Goal: Task Accomplishment & Management: Manage account settings

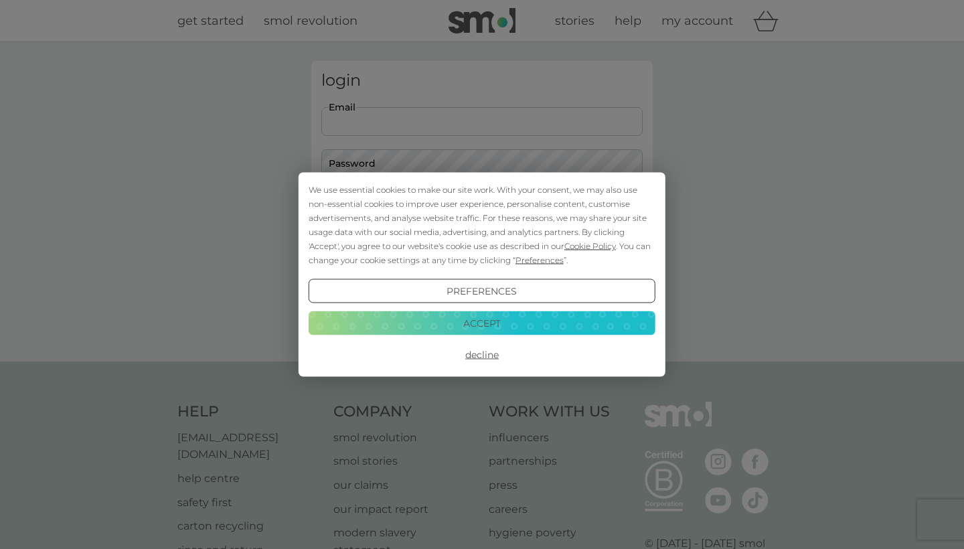
type input "[EMAIL_ADDRESS][DOMAIN_NAME]"
click at [482, 210] on button "Login" at bounding box center [481, 210] width 321 height 39
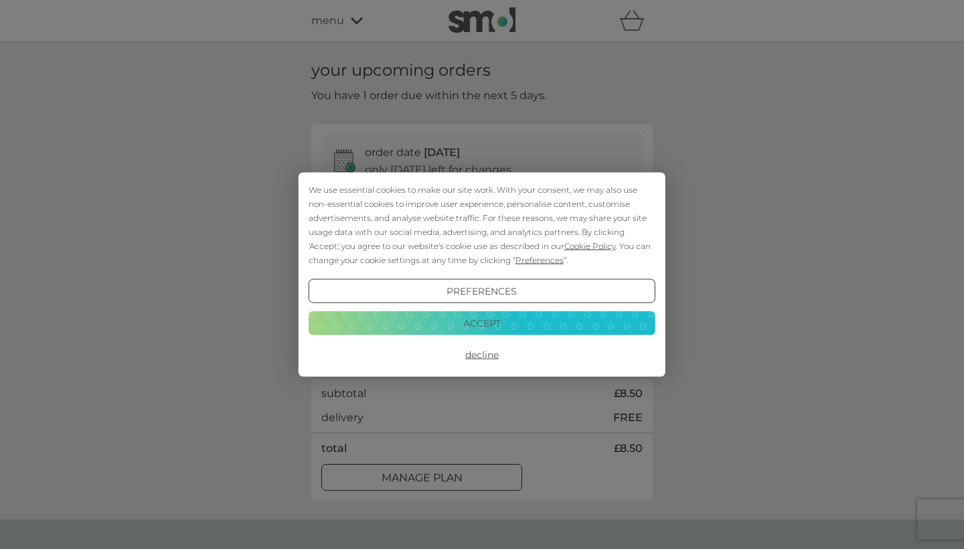
click at [481, 353] on button "Decline" at bounding box center [482, 355] width 347 height 24
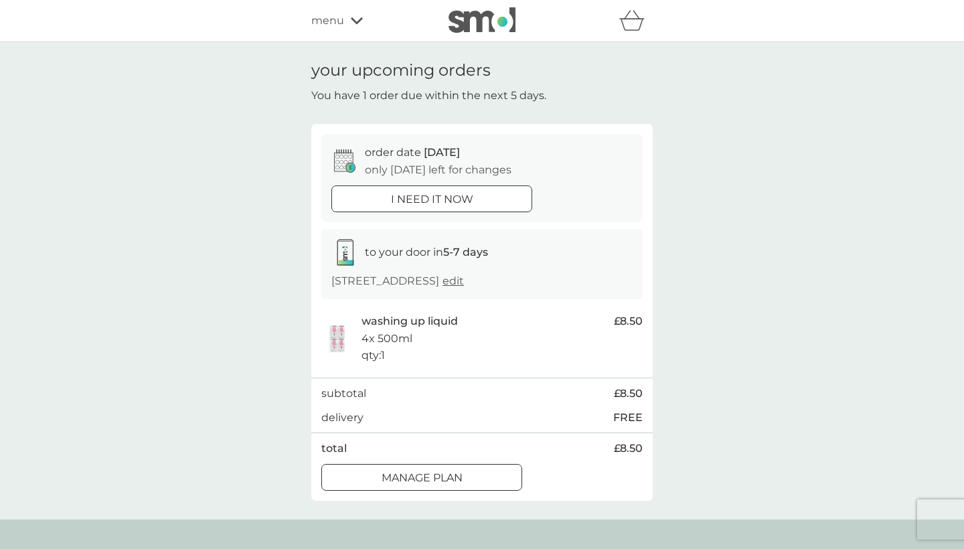
click at [447, 469] on p "Manage plan" at bounding box center [422, 477] width 81 height 17
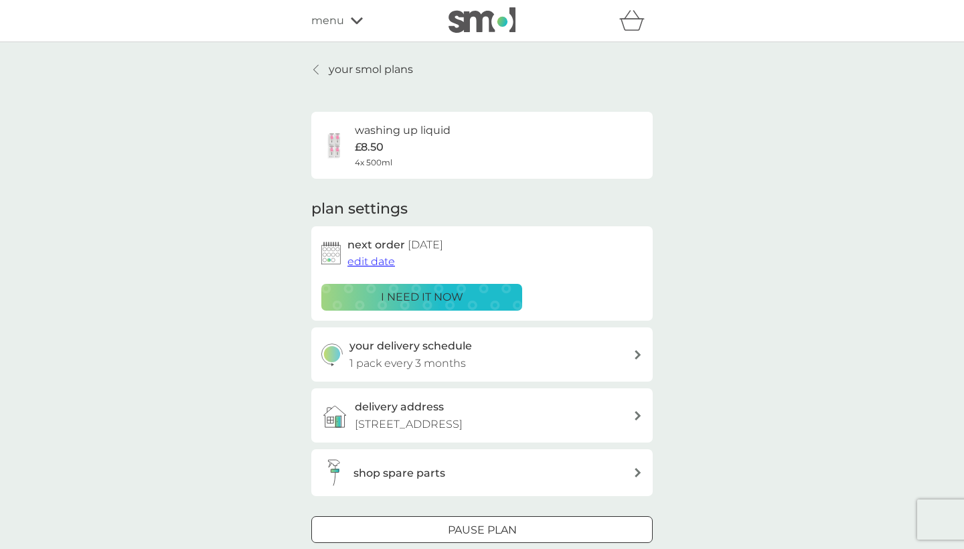
click at [382, 258] on span "edit date" at bounding box center [371, 261] width 48 height 13
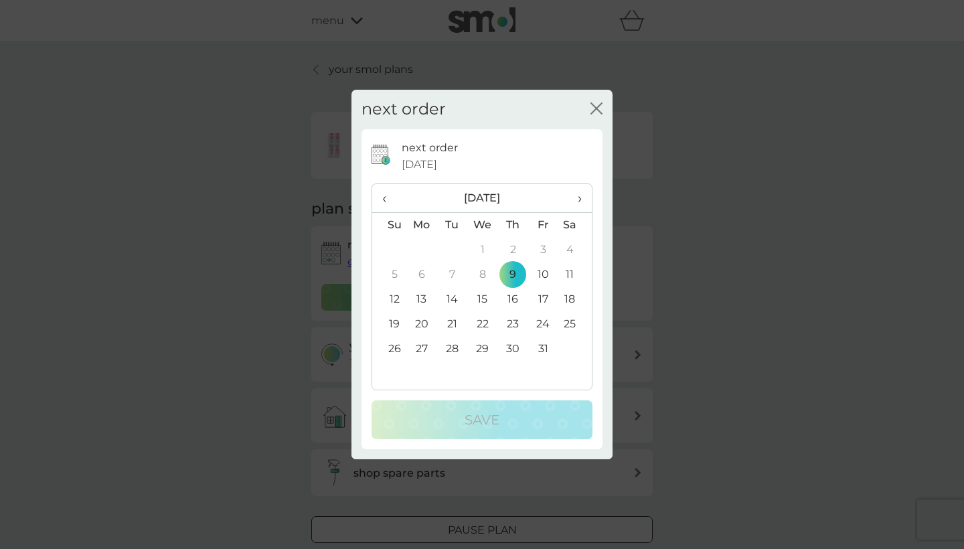
click at [576, 198] on span "›" at bounding box center [574, 198] width 13 height 28
click at [420, 278] on td "3" at bounding box center [421, 274] width 31 height 25
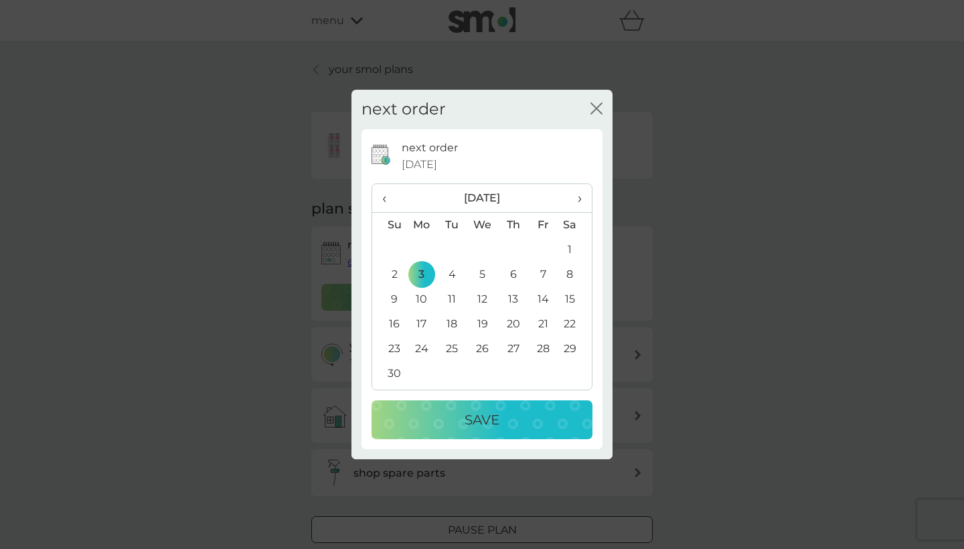
click at [454, 418] on div "Save" at bounding box center [482, 419] width 194 height 21
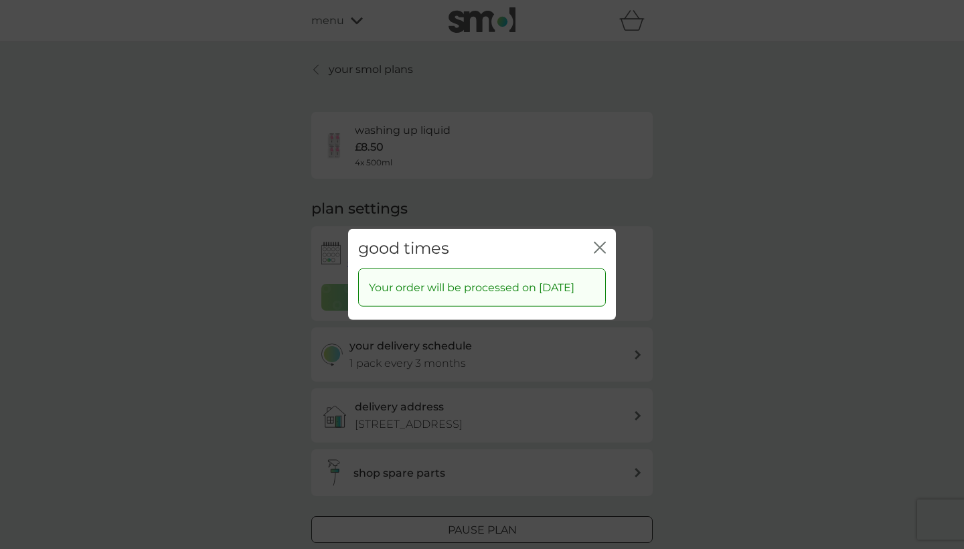
click at [597, 242] on icon "close" at bounding box center [600, 248] width 12 height 12
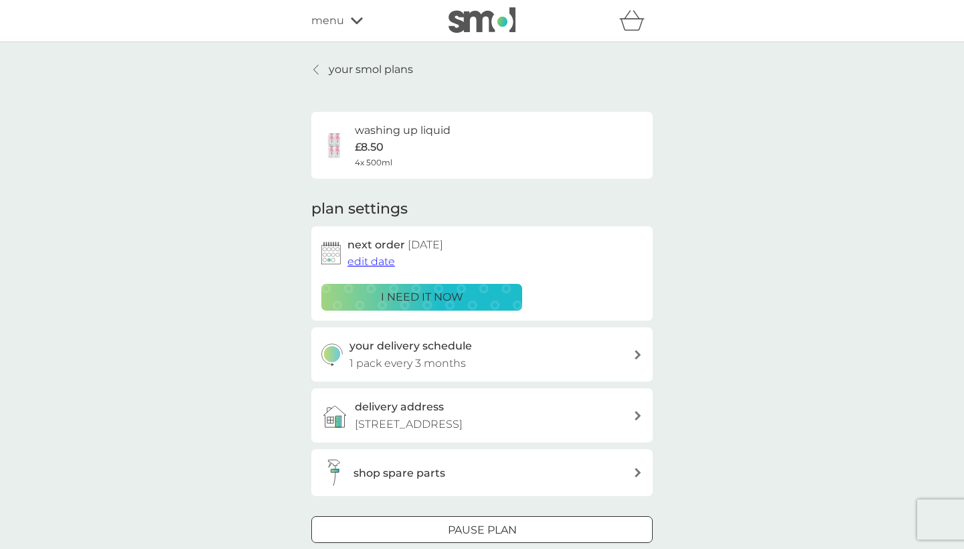
click at [463, 421] on p "[STREET_ADDRESS]" at bounding box center [409, 424] width 108 height 17
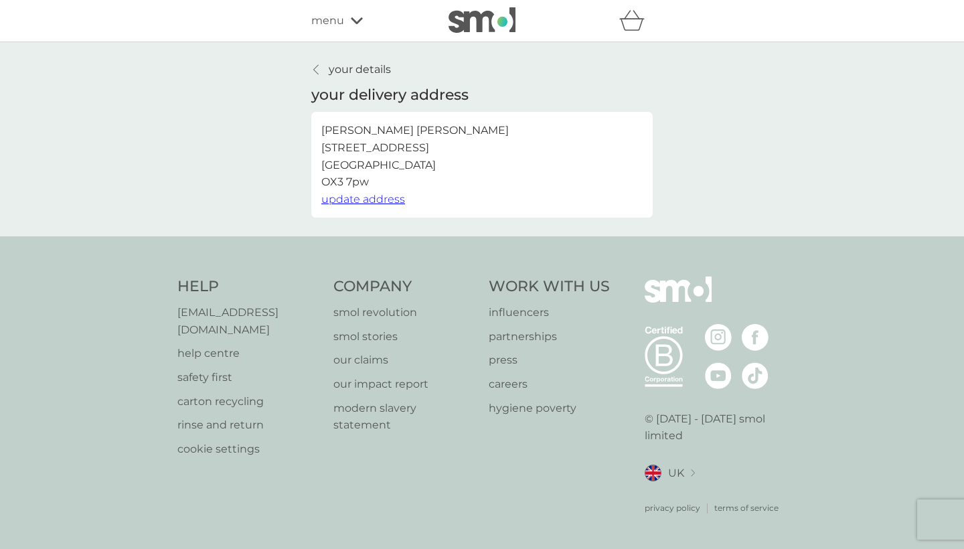
click at [364, 195] on span "update address" at bounding box center [363, 199] width 84 height 13
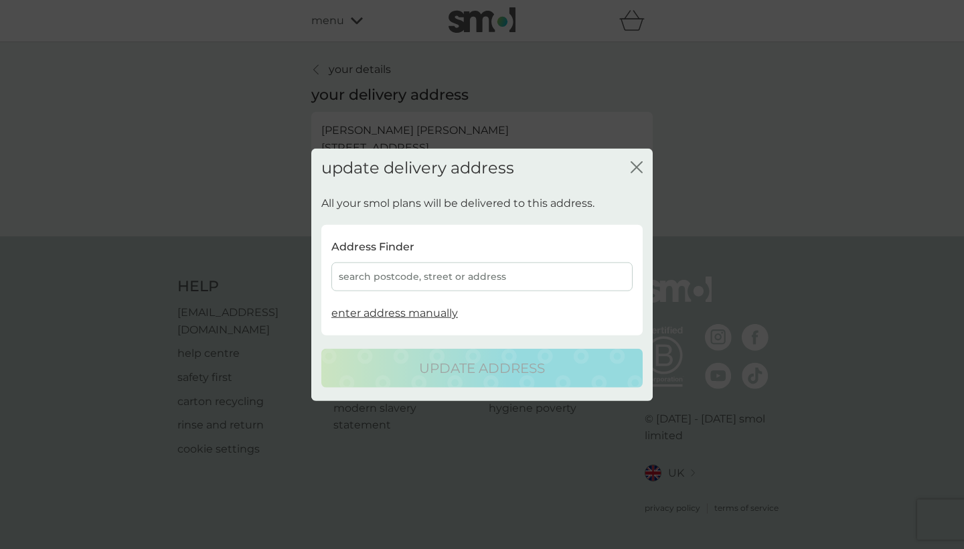
click at [427, 268] on div "search postcode, street or address" at bounding box center [481, 276] width 301 height 29
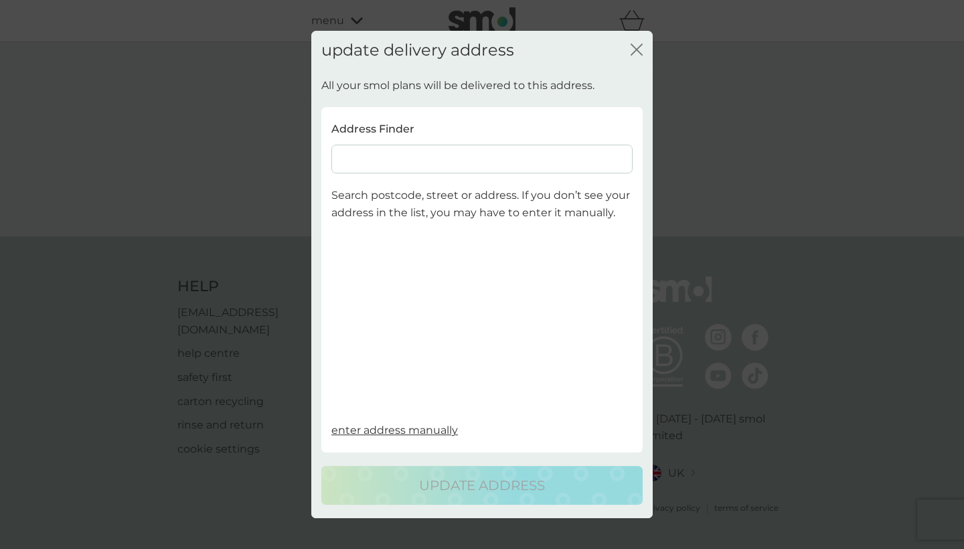
click at [457, 160] on input at bounding box center [481, 159] width 301 height 29
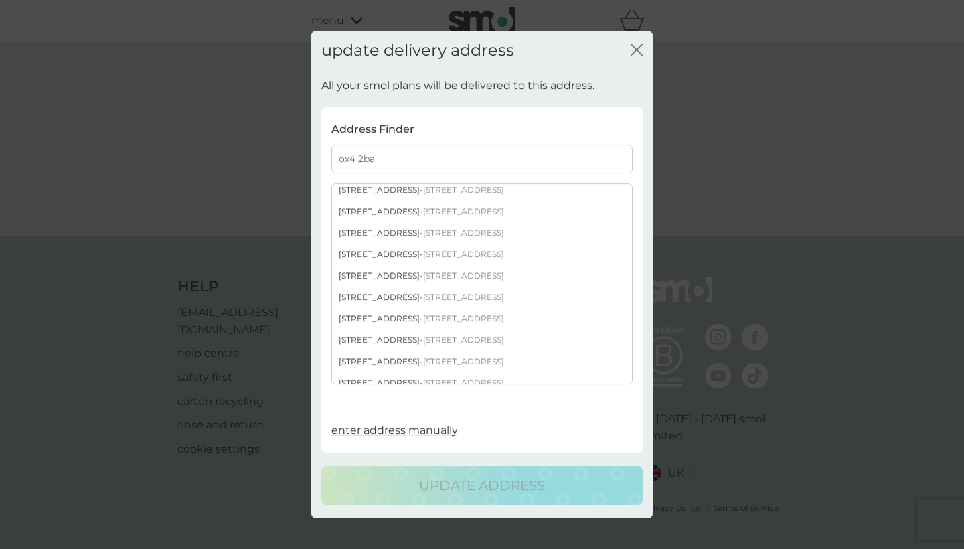
scroll to position [395, 0]
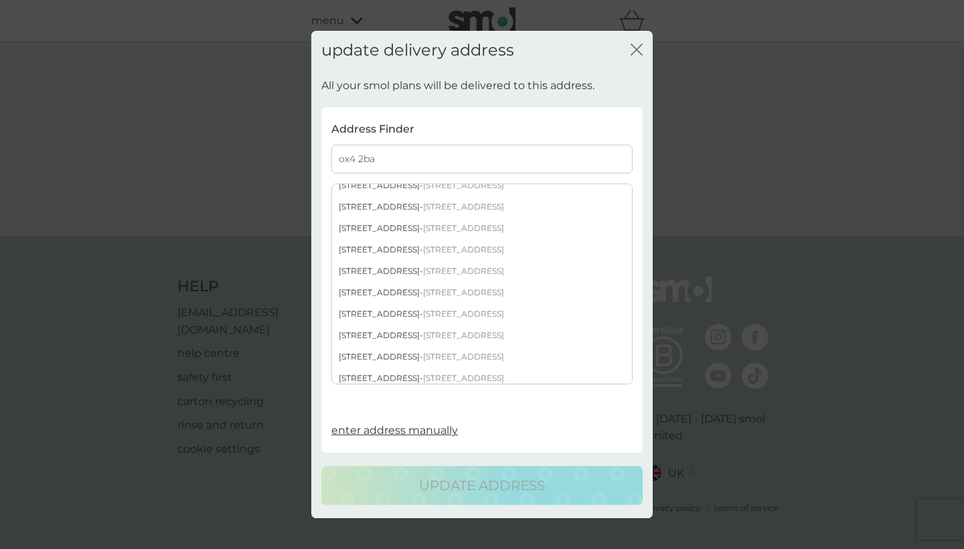
type input "ox4 2ba"
click at [398, 254] on div "62 Southfield Park - Oxford OX4 2BA" at bounding box center [482, 249] width 300 height 21
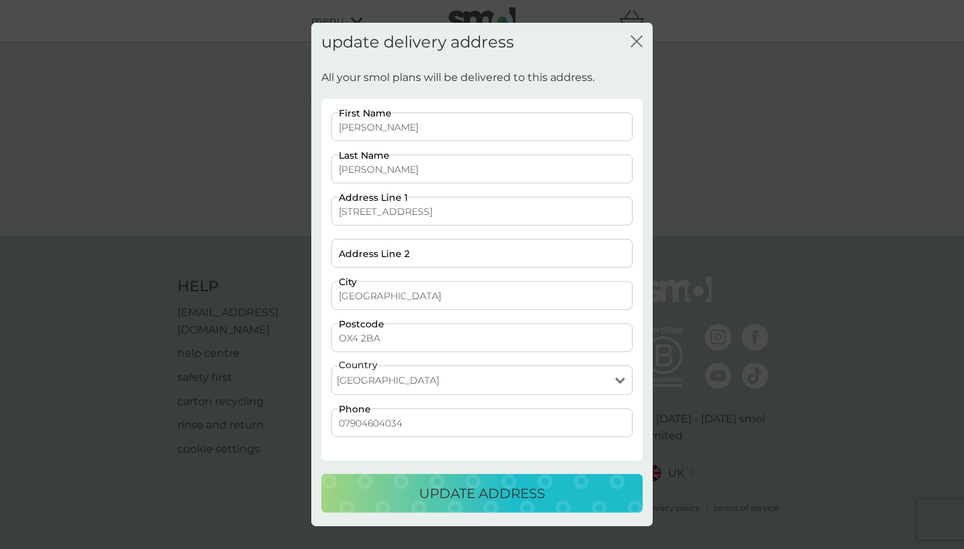
drag, startPoint x: 427, startPoint y: 119, endPoint x: 372, endPoint y: 121, distance: 55.6
click at [372, 121] on input "Kenny" at bounding box center [481, 126] width 301 height 29
type input "Ella"
drag, startPoint x: 420, startPoint y: 167, endPoint x: 274, endPoint y: 168, distance: 145.3
click at [274, 168] on div "update delivery address close All your smol plans will be delivered to this add…" at bounding box center [482, 274] width 964 height 549
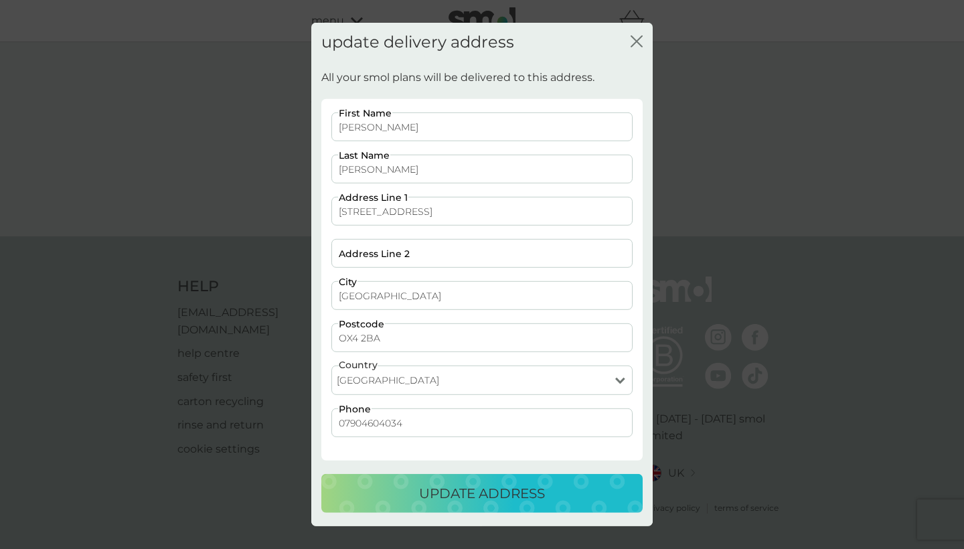
drag, startPoint x: 392, startPoint y: 161, endPoint x: 363, endPoint y: 162, distance: 29.5
click at [362, 162] on input "Sanchez" at bounding box center [481, 169] width 301 height 29
drag, startPoint x: 392, startPoint y: 165, endPoint x: 335, endPoint y: 169, distance: 57.0
click at [335, 169] on input "Sanchez" at bounding box center [481, 169] width 301 height 29
type input "Myers"
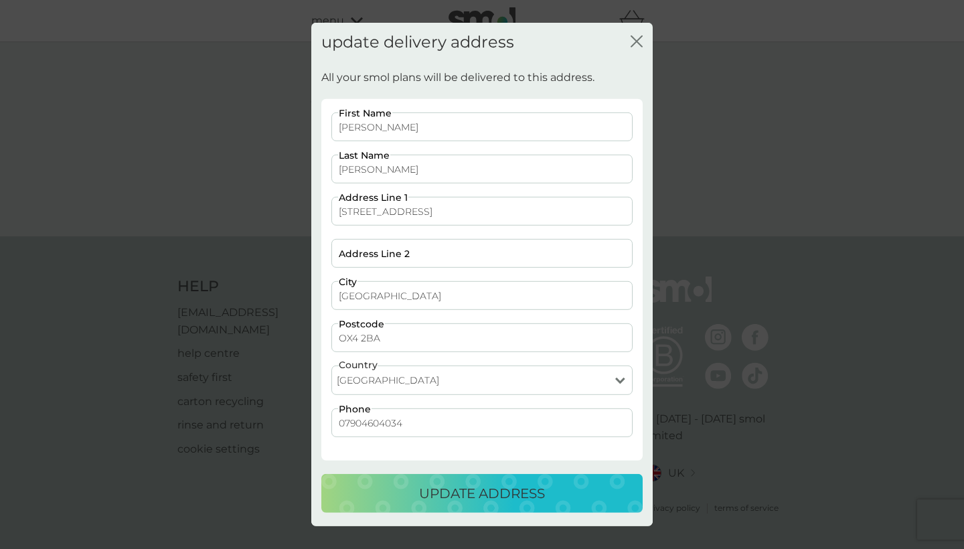
click at [462, 494] on p "update address" at bounding box center [482, 493] width 126 height 21
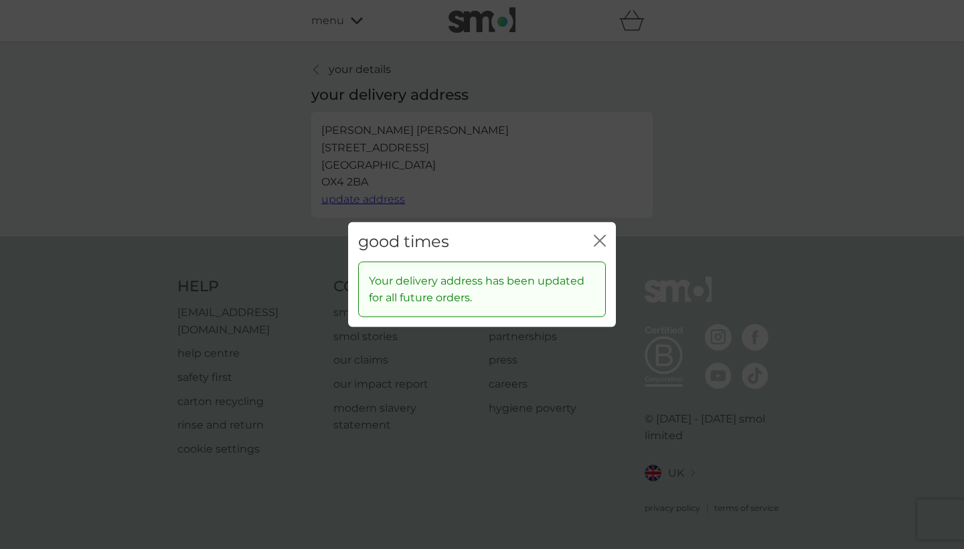
click at [593, 242] on div "good times close" at bounding box center [482, 241] width 268 height 39
click at [604, 238] on icon "close" at bounding box center [602, 241] width 5 height 11
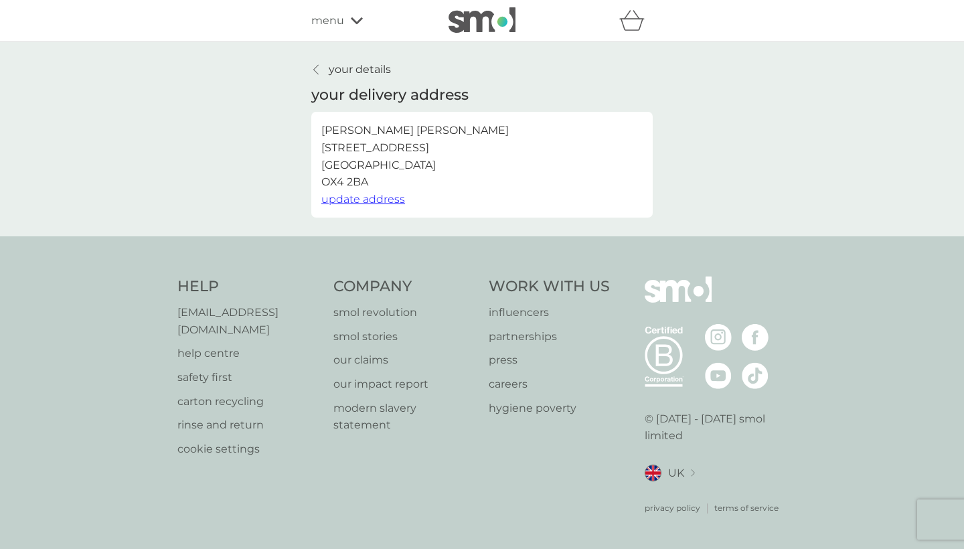
click at [359, 10] on div "refer a friend & you BOTH save smol impact smol shop your smol plans your upcom…" at bounding box center [481, 20] width 341 height 27
click at [359, 15] on div "menu" at bounding box center [368, 20] width 114 height 17
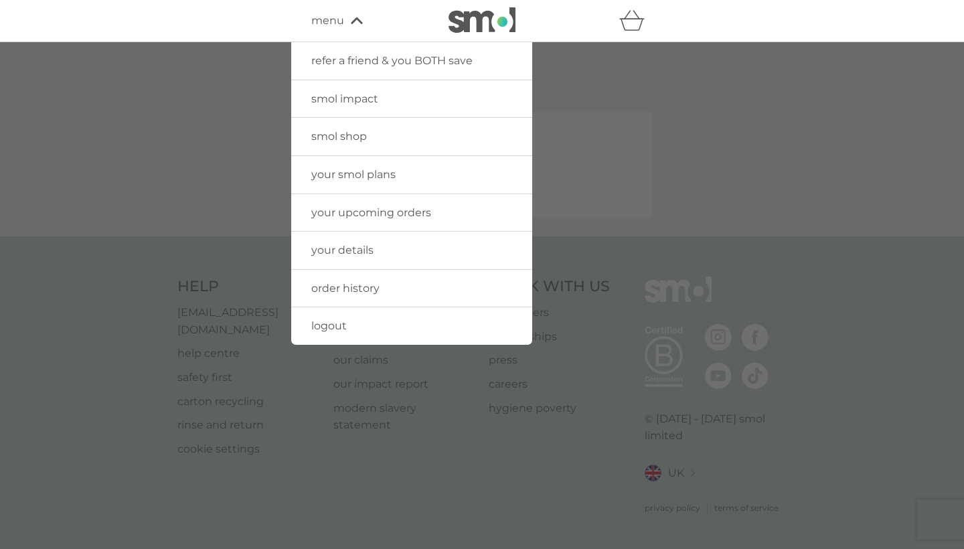
click at [366, 135] on span "smol shop" at bounding box center [339, 136] width 56 height 13
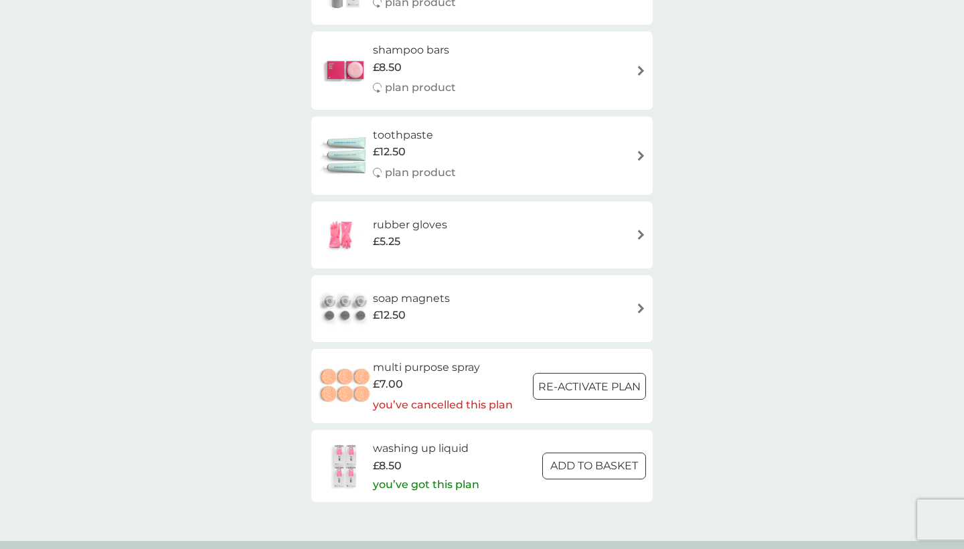
scroll to position [1721, 0]
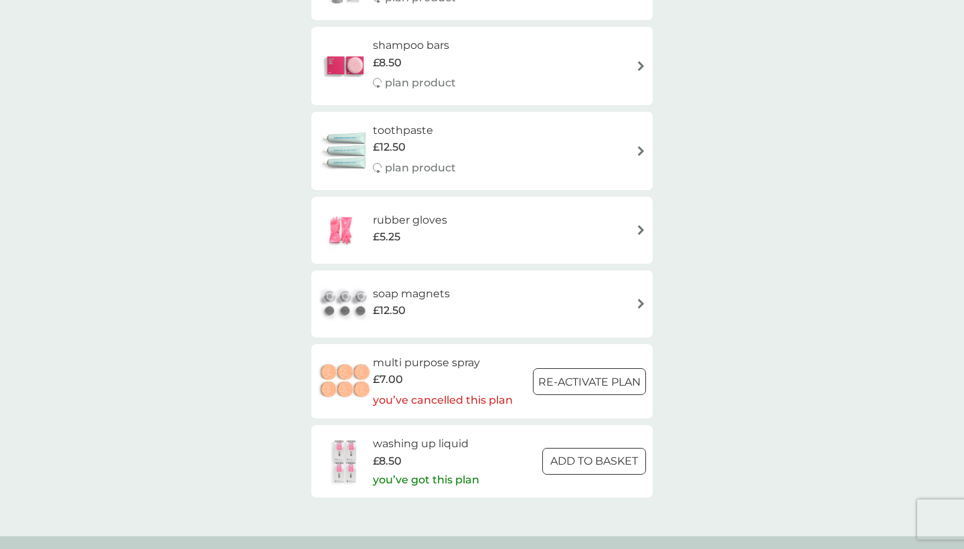
click at [402, 228] on div "£5.25" at bounding box center [410, 236] width 74 height 17
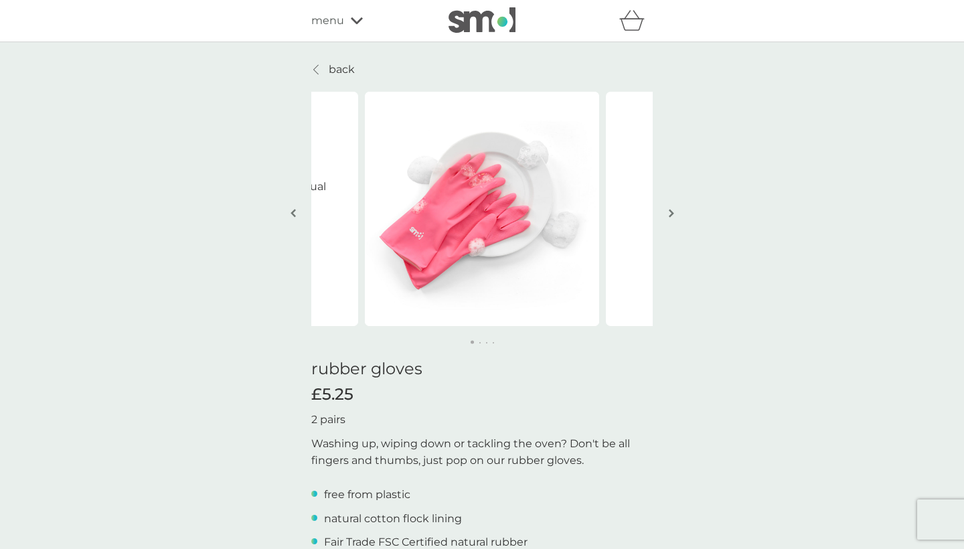
click at [675, 221] on button "button" at bounding box center [671, 214] width 10 height 67
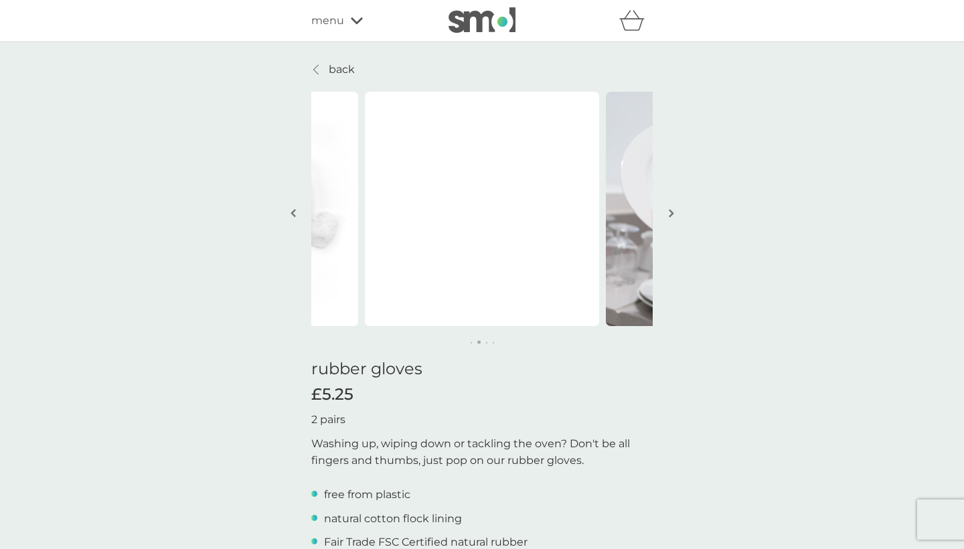
click at [675, 221] on button "button" at bounding box center [671, 214] width 10 height 67
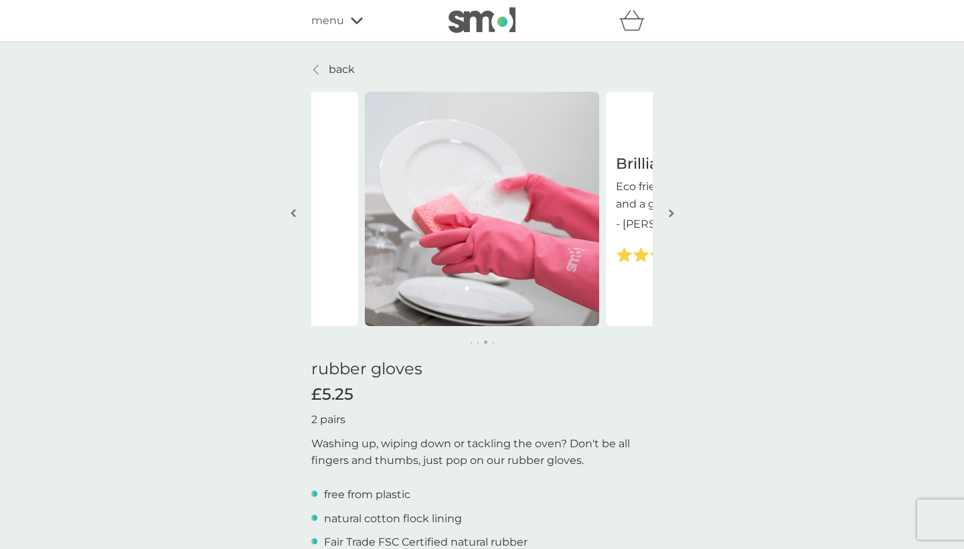
click at [675, 221] on button "button" at bounding box center [671, 214] width 10 height 67
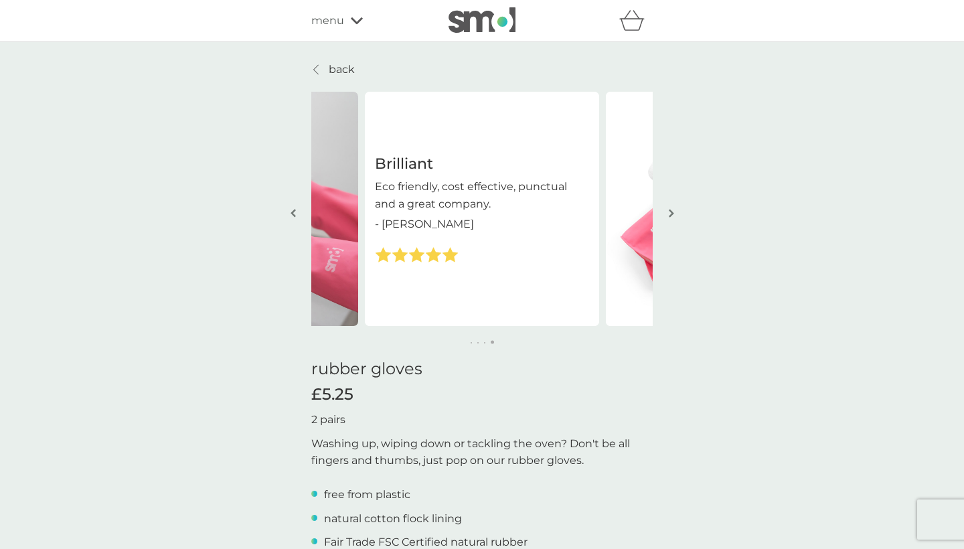
click at [675, 221] on button "button" at bounding box center [671, 214] width 10 height 67
